Goal: Information Seeking & Learning: Learn about a topic

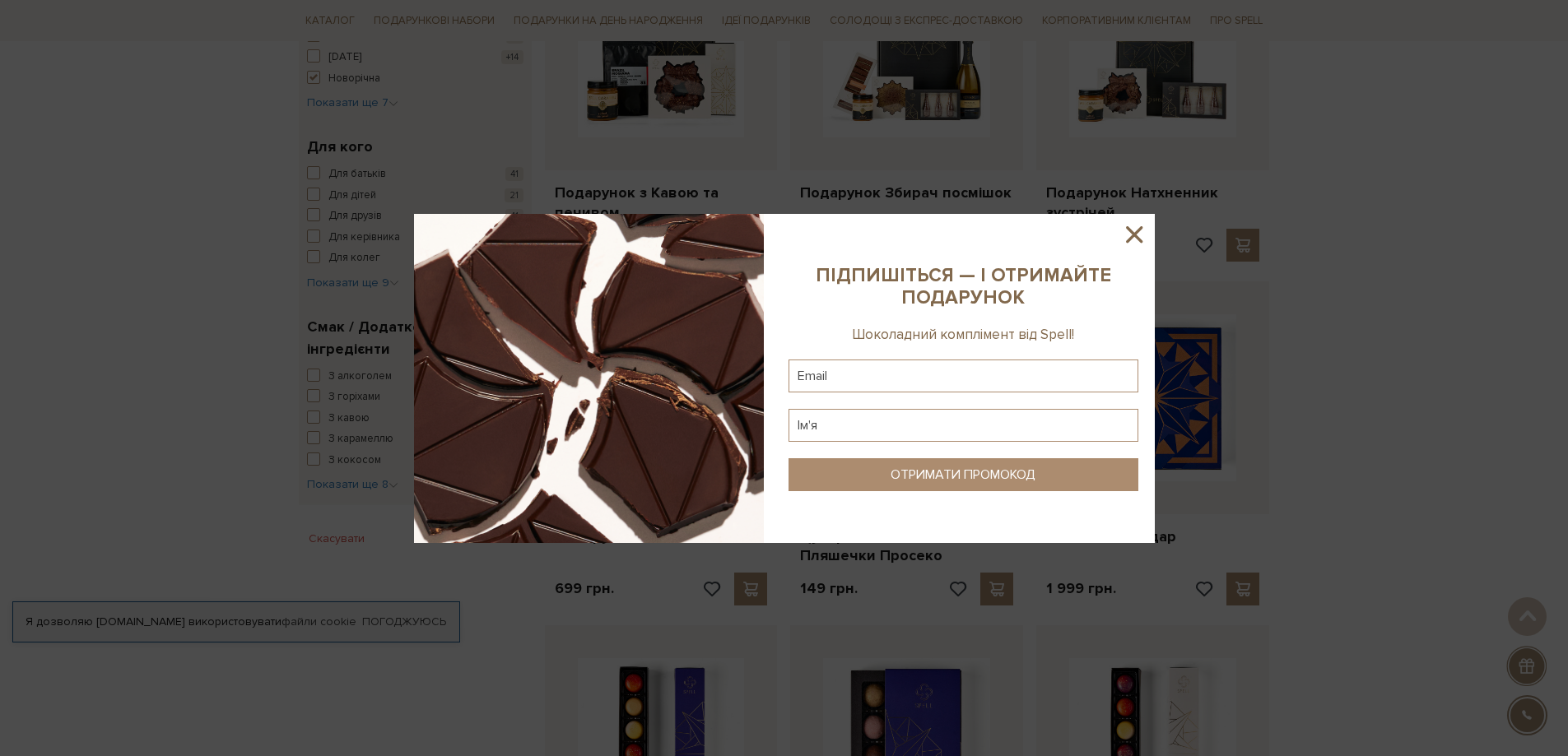
scroll to position [740, 0]
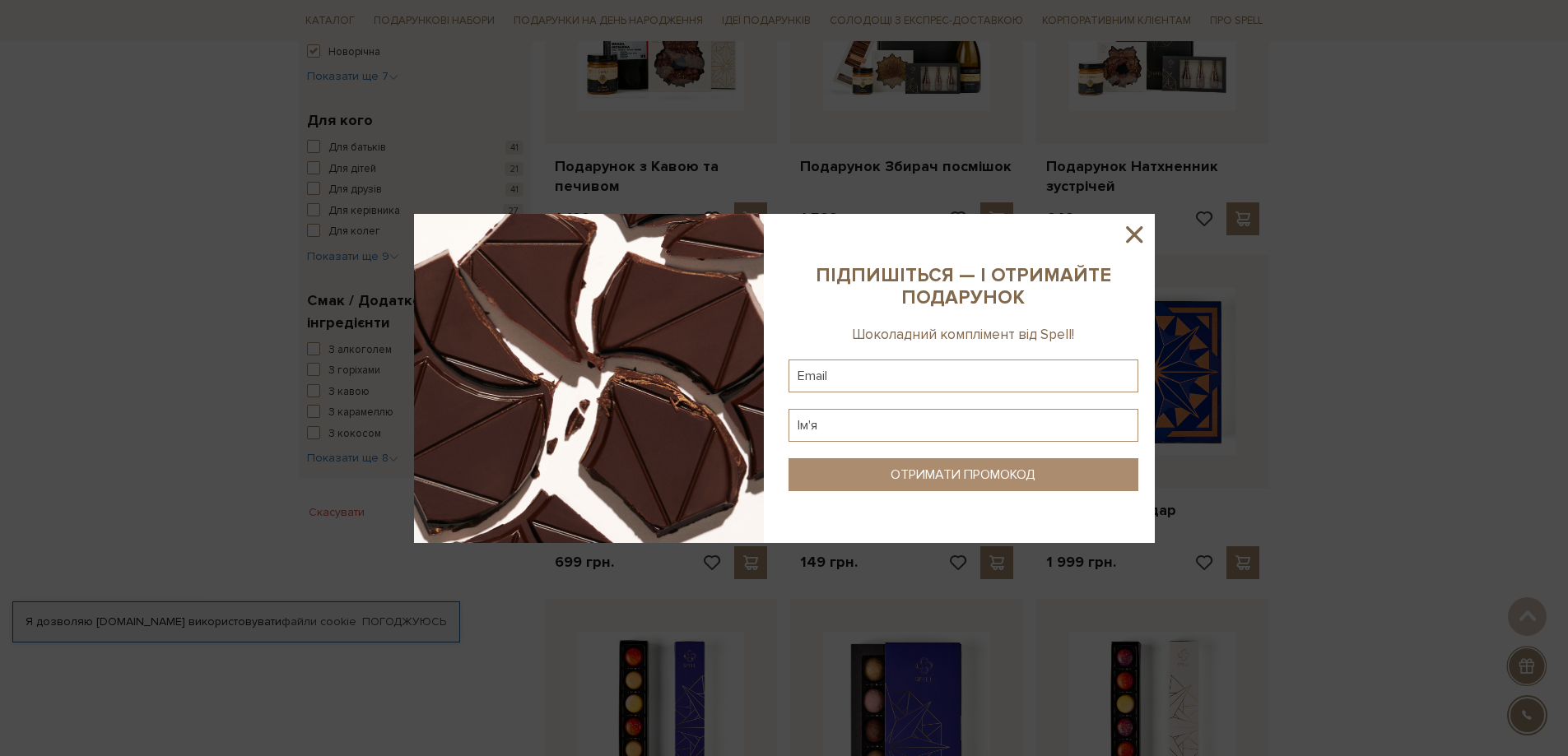
click at [1131, 230] on icon at bounding box center [1134, 234] width 17 height 17
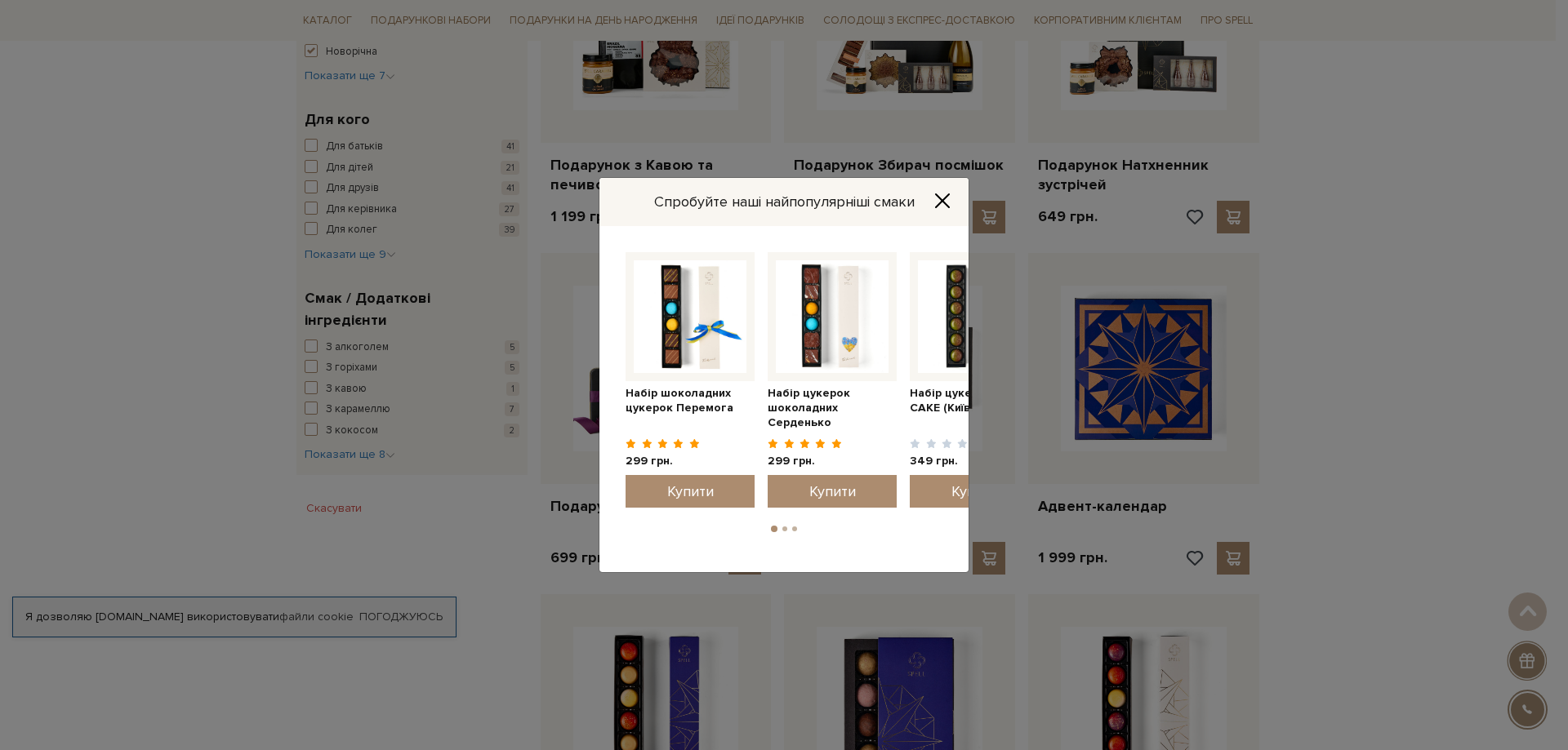
click at [944, 194] on icon "Close" at bounding box center [942, 200] width 17 height 17
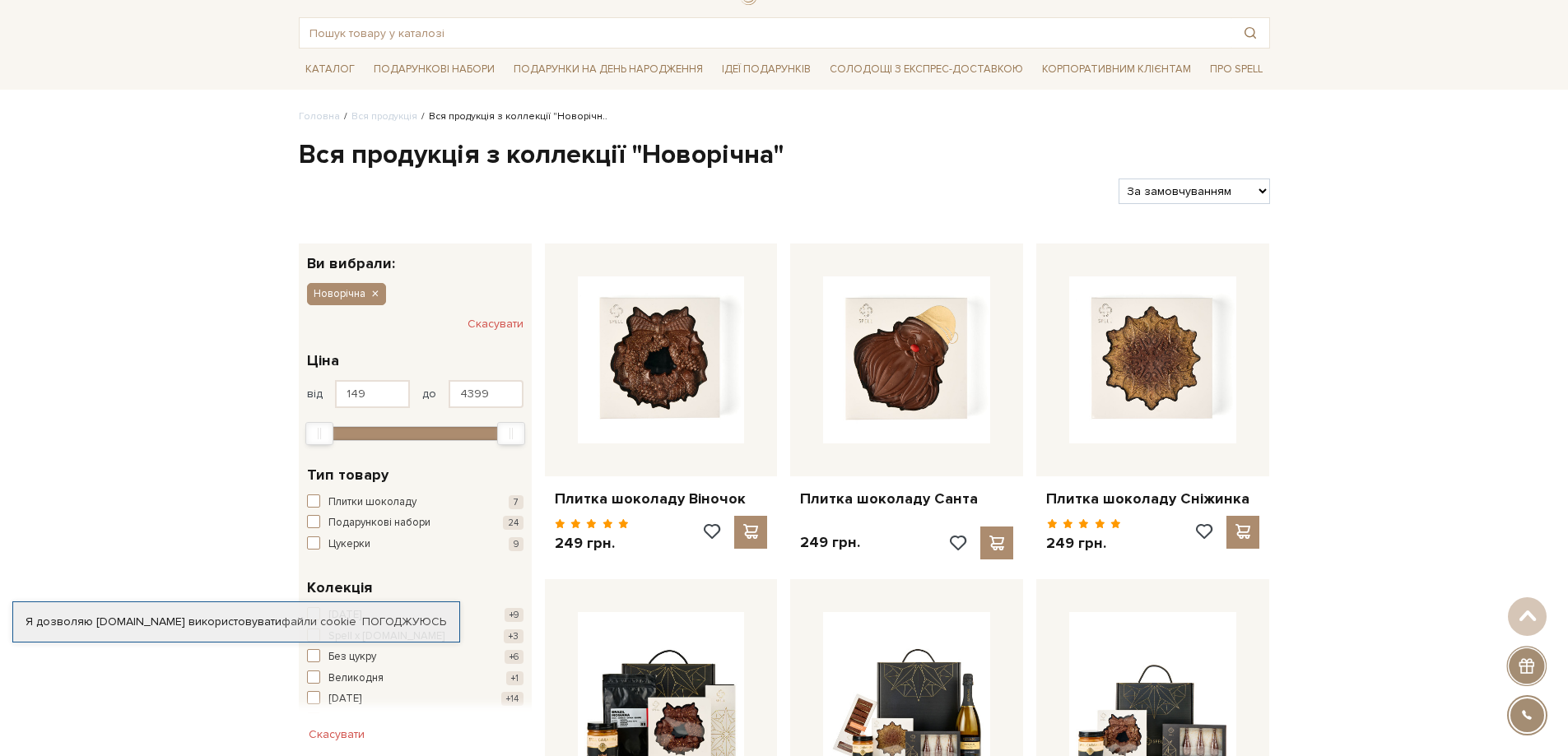
scroll to position [0, 0]
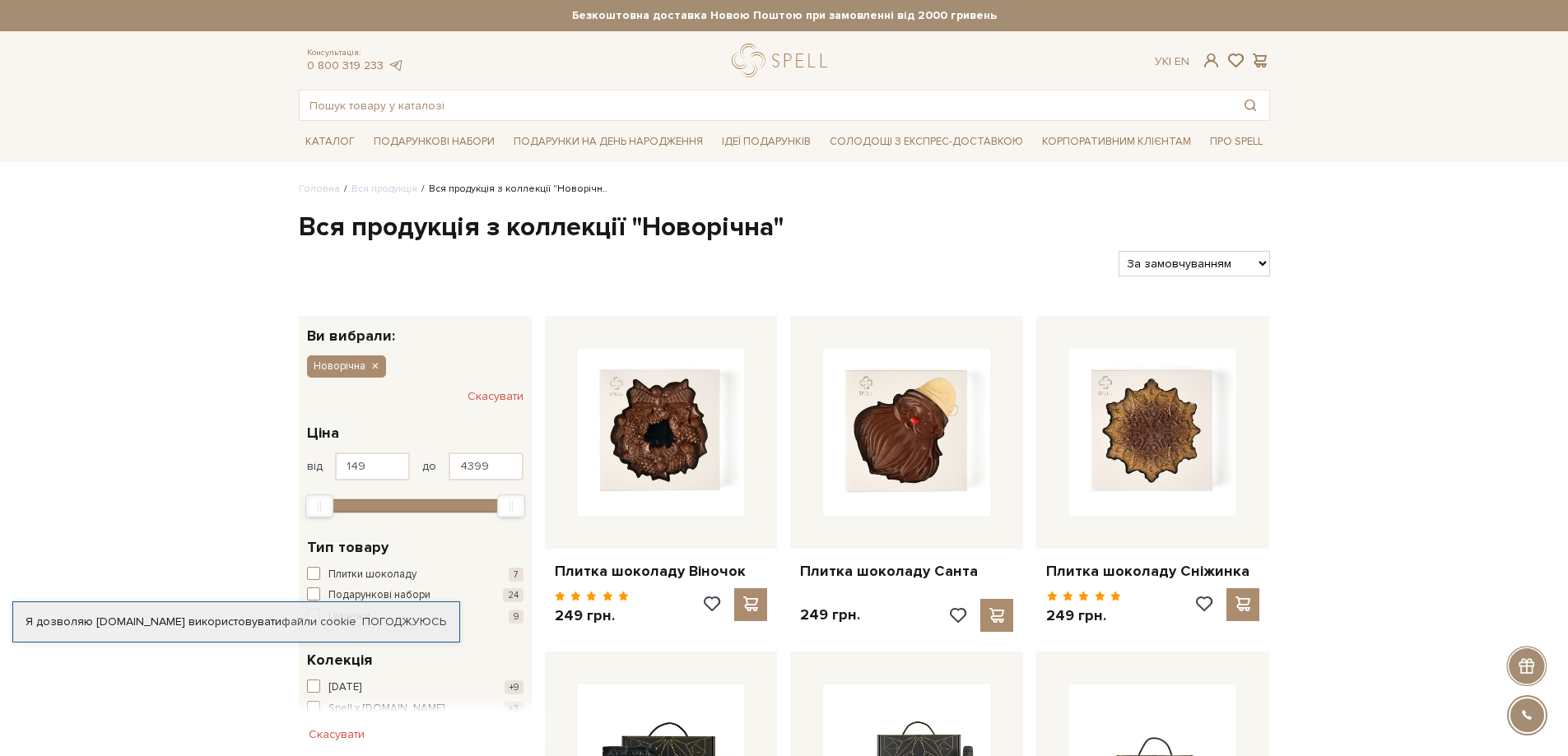
click at [1258, 264] on select "За замовчуванням За Ціною (зростання) За Ціною (зменшення) Новинки За популярні…" at bounding box center [1194, 263] width 151 height 25
select select "https://spellchocolate.com/our-productions/novorichna?sort=p.price&order=ASC"
click at [1118, 251] on select "За замовчуванням За Ціною (зростання) За Ціною (зменшення) Новинки За популярні…" at bounding box center [1194, 263] width 151 height 25
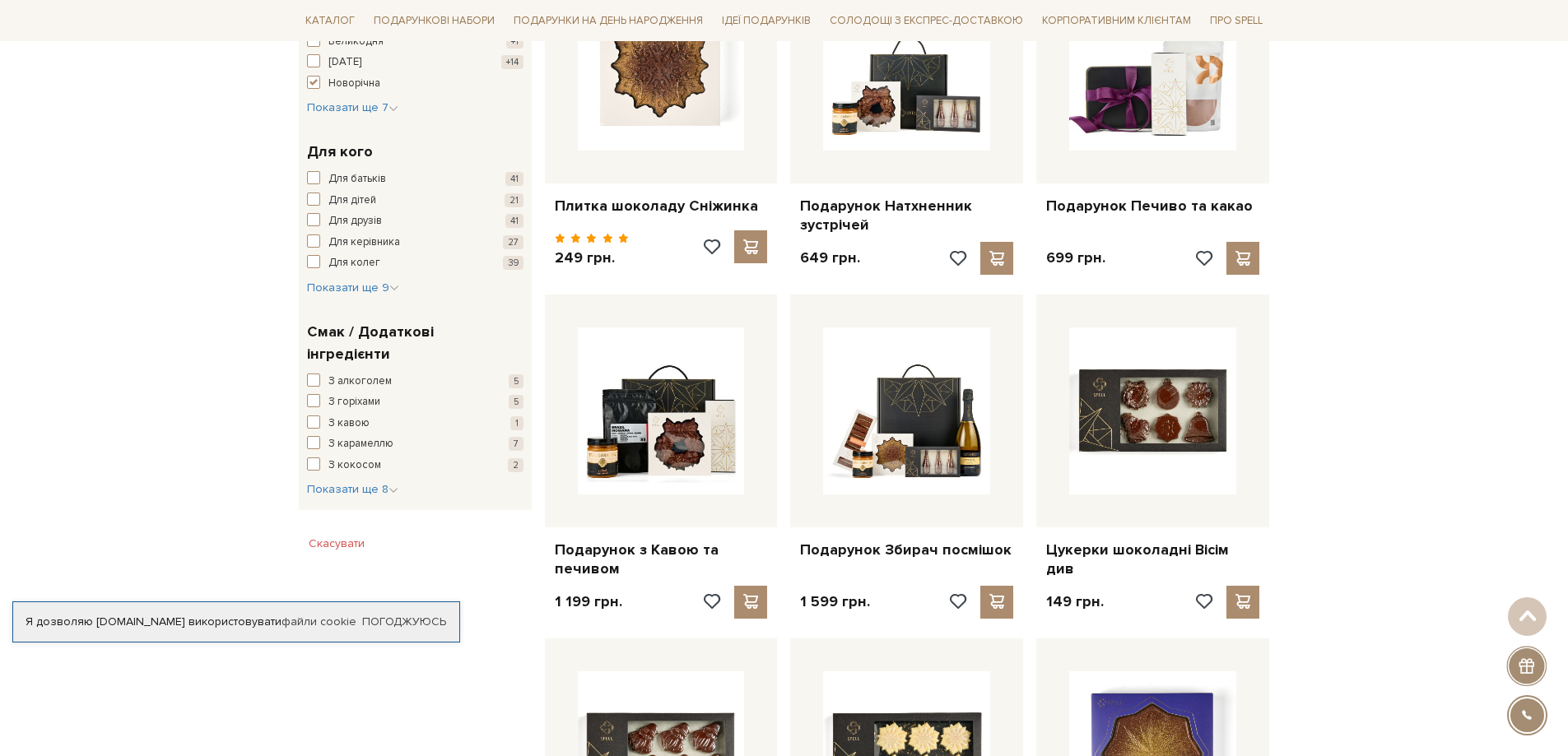
scroll to position [740, 0]
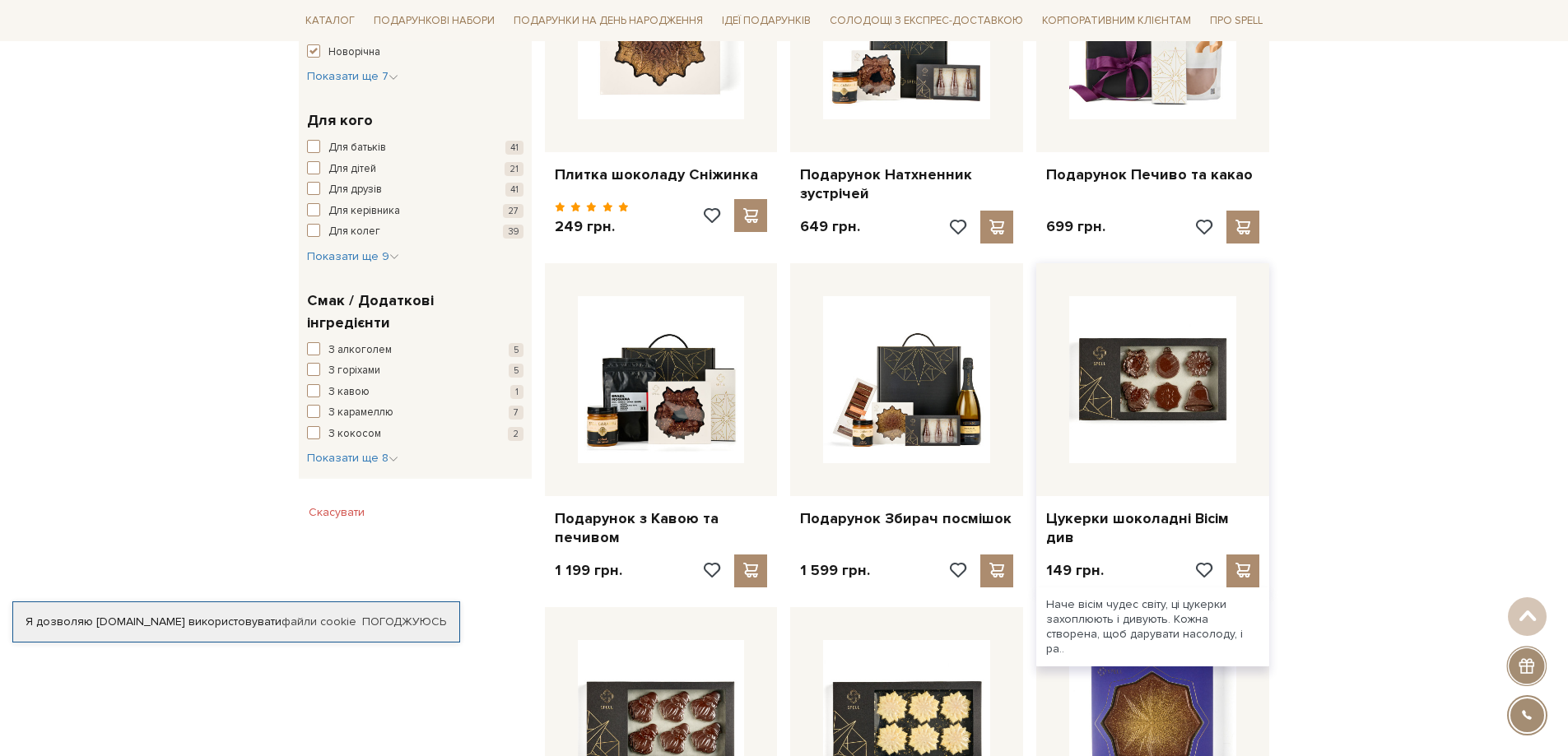
click at [1141, 389] on img at bounding box center [1153, 380] width 167 height 167
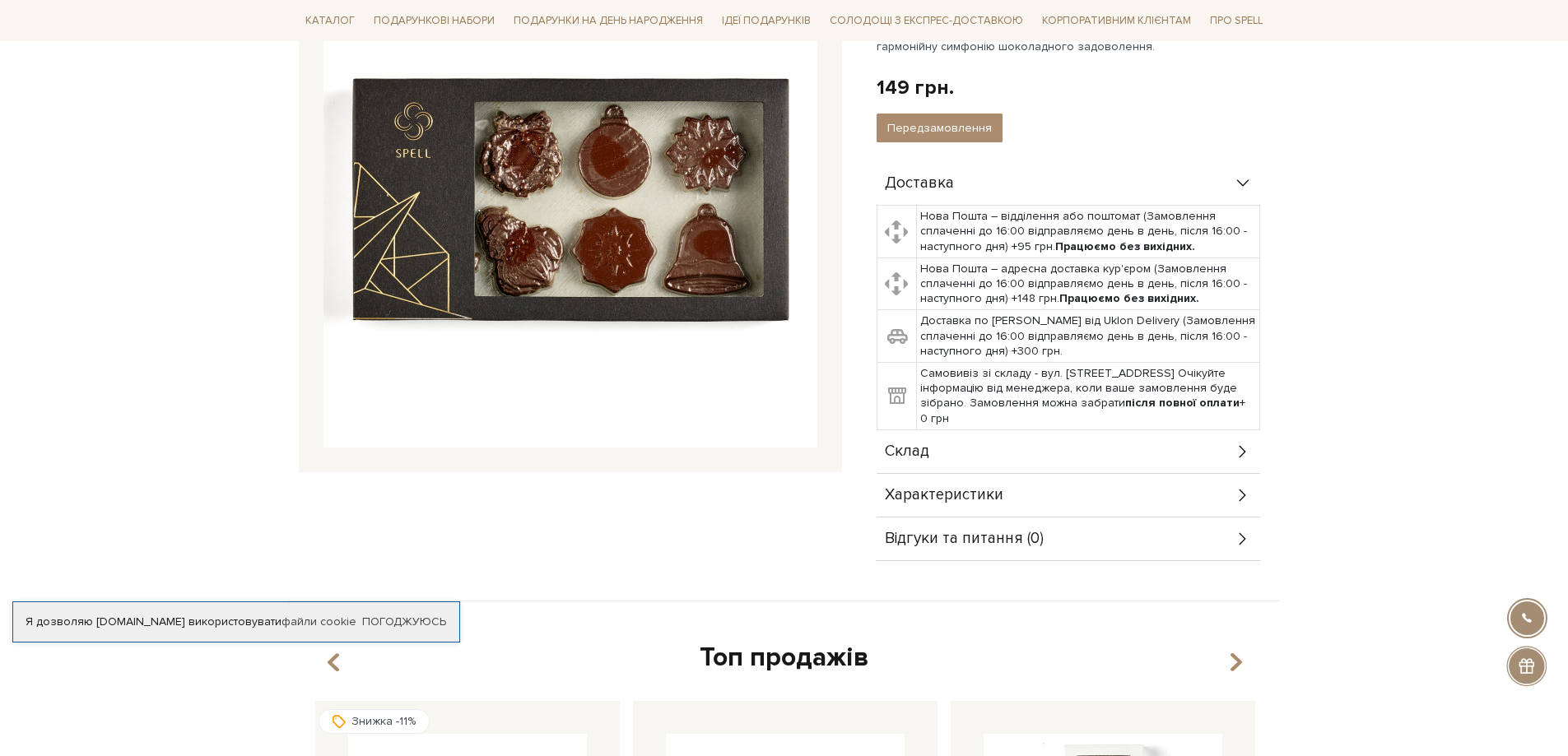
scroll to position [247, 0]
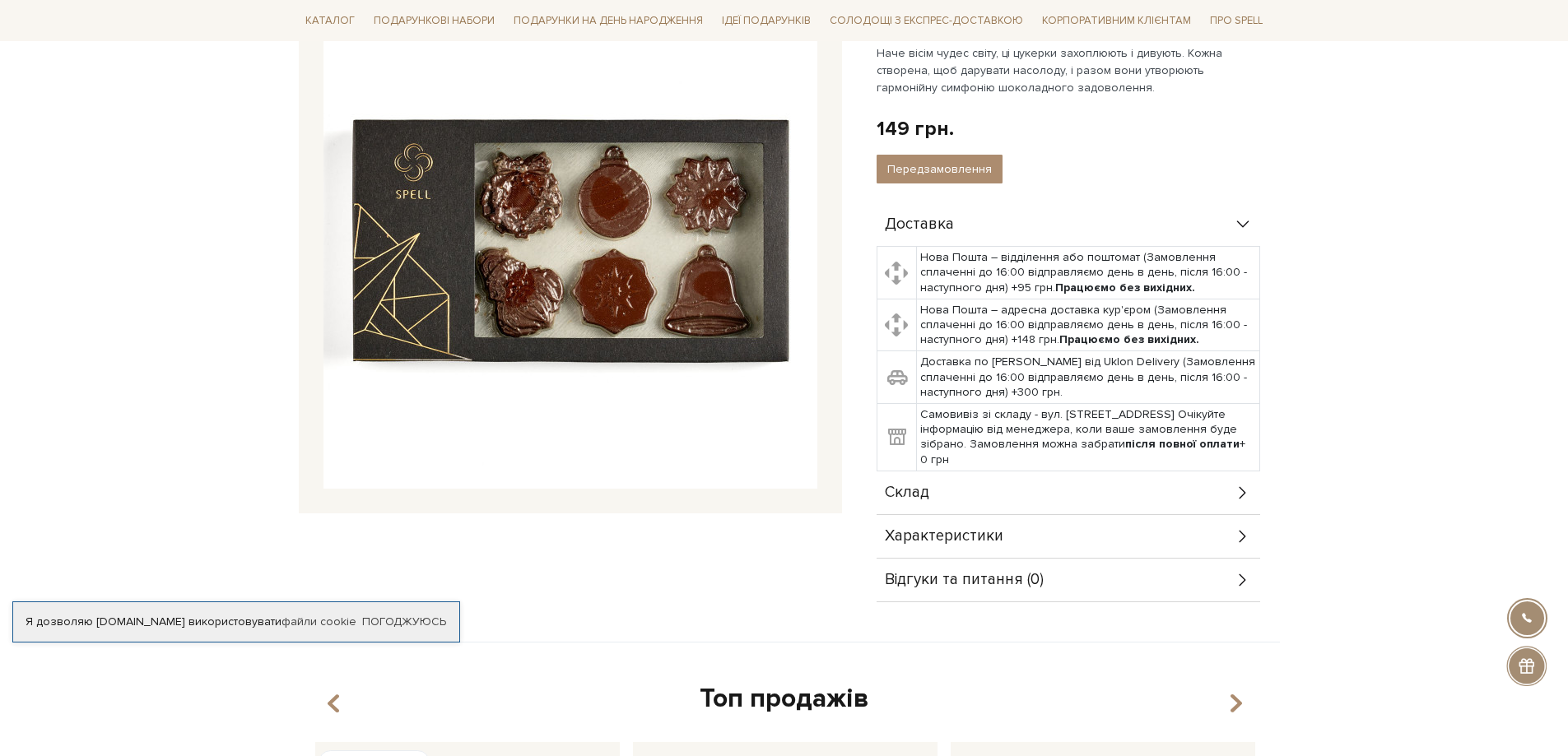
click at [1246, 490] on icon at bounding box center [1243, 493] width 18 height 18
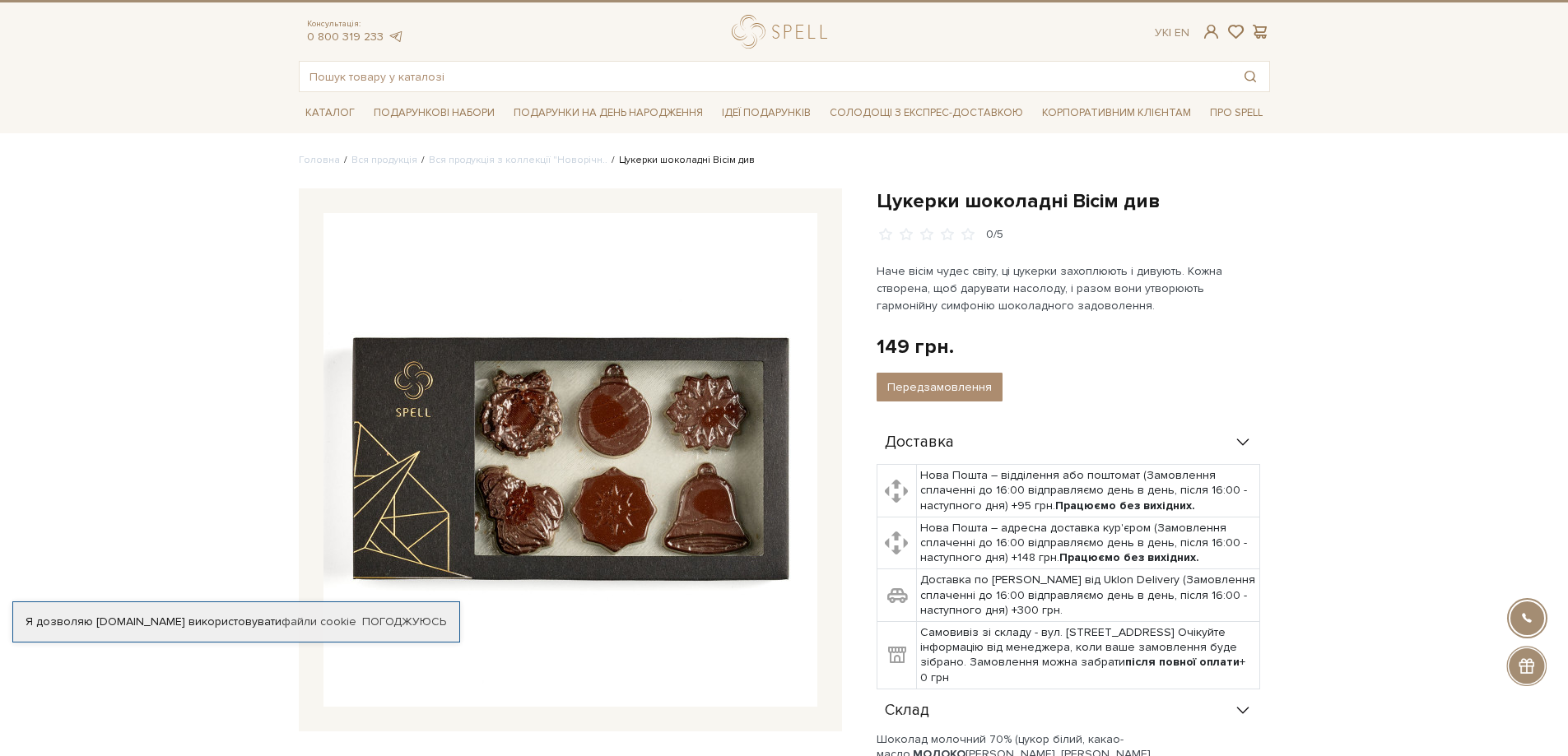
scroll to position [0, 0]
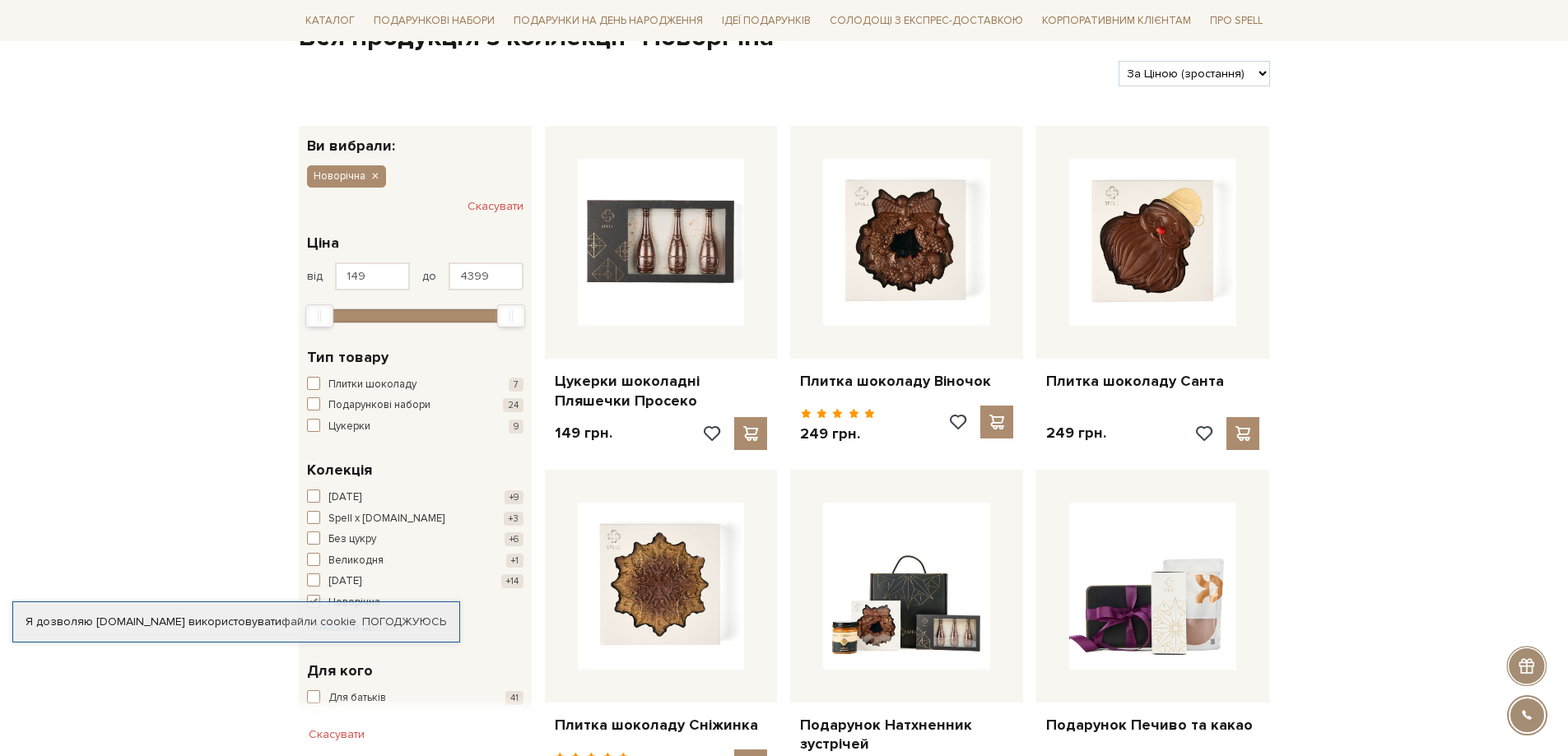
scroll to position [329, 0]
